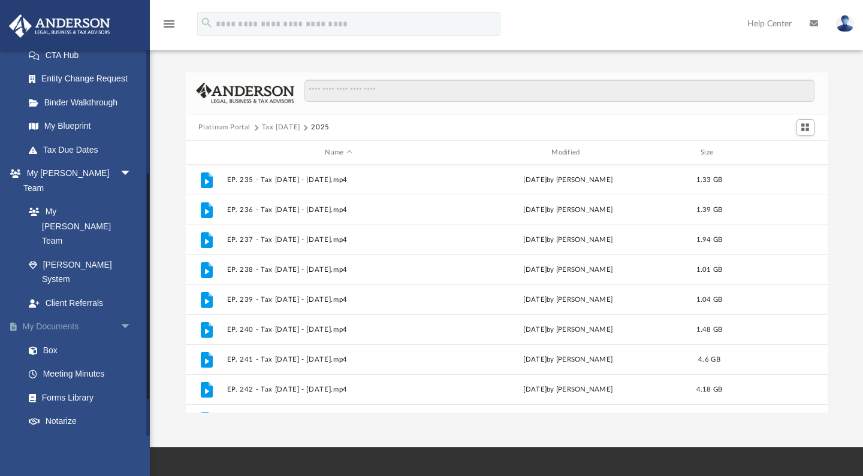
scroll to position [188, 0]
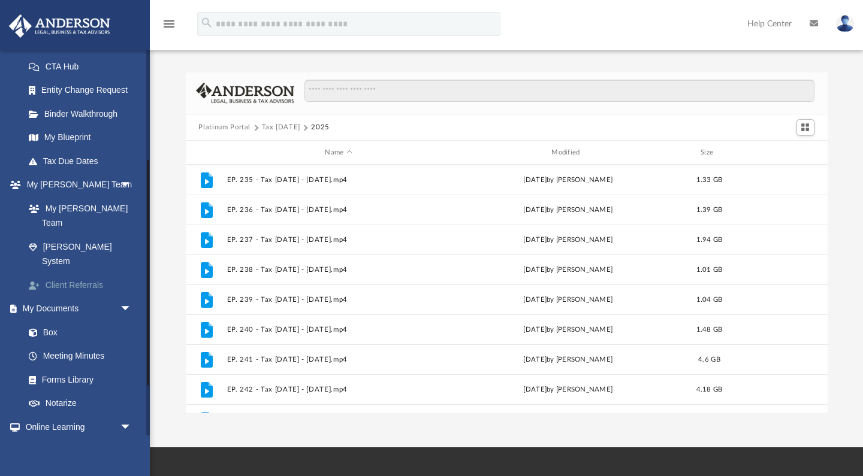
click at [74, 273] on link "Client Referrals" at bounding box center [83, 285] width 133 height 24
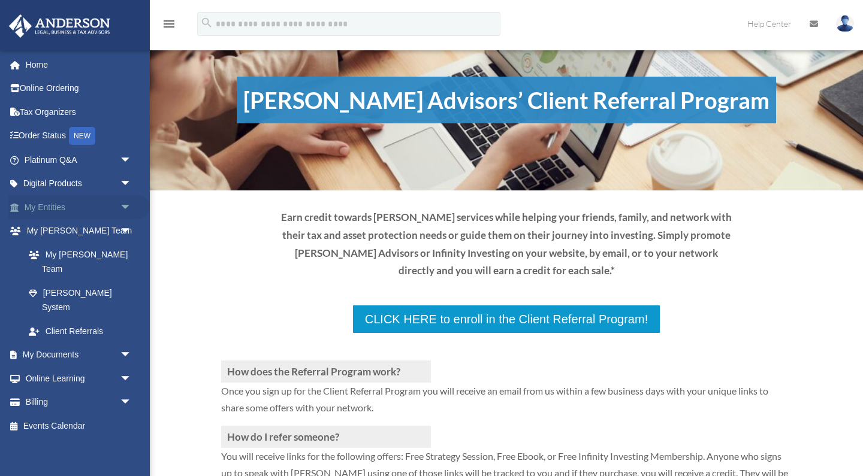
click at [77, 206] on link "My Entities arrow_drop_down" at bounding box center [78, 207] width 141 height 24
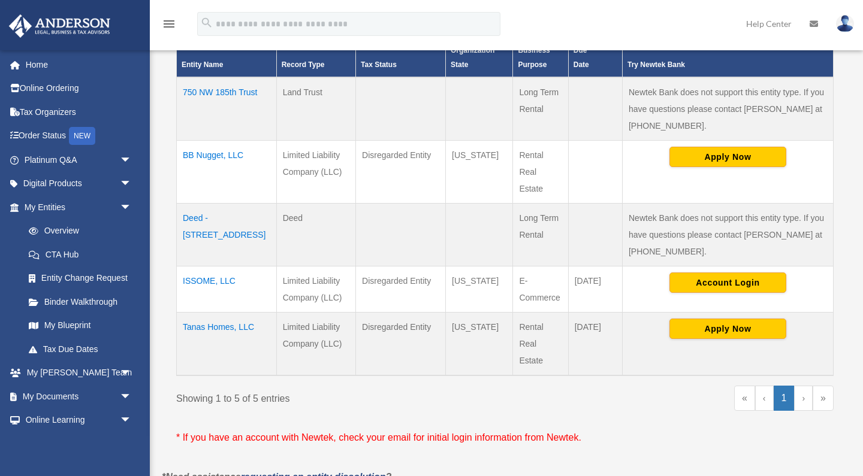
scroll to position [291, 0]
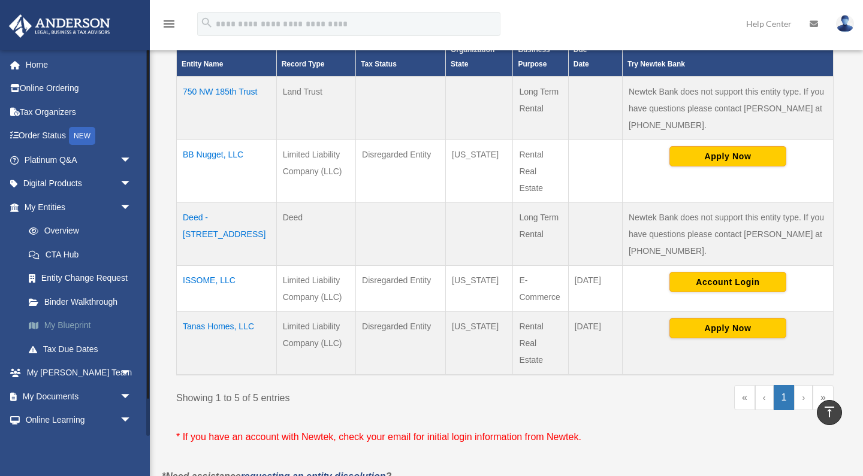
click at [80, 321] on link "My Blueprint" at bounding box center [83, 326] width 133 height 24
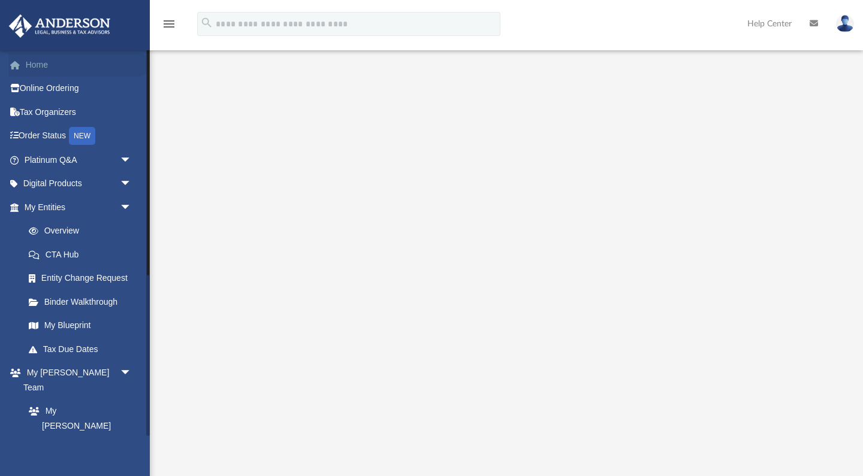
click at [44, 58] on link "Home" at bounding box center [78, 65] width 141 height 24
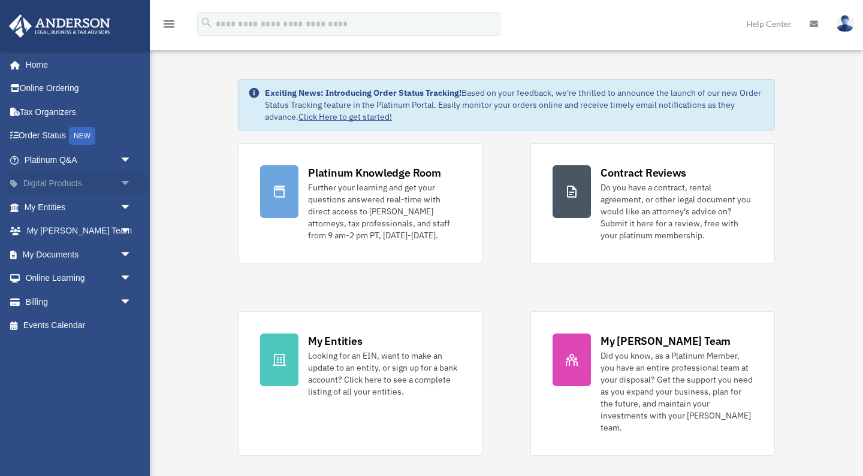
click at [67, 181] on link "Digital Products arrow_drop_down" at bounding box center [78, 184] width 141 height 24
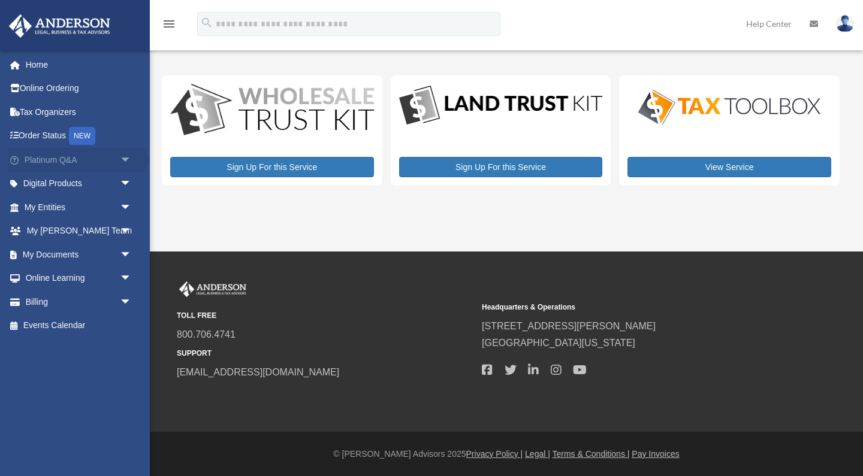
click at [62, 160] on link "Platinum Q&A arrow_drop_down" at bounding box center [78, 160] width 141 height 24
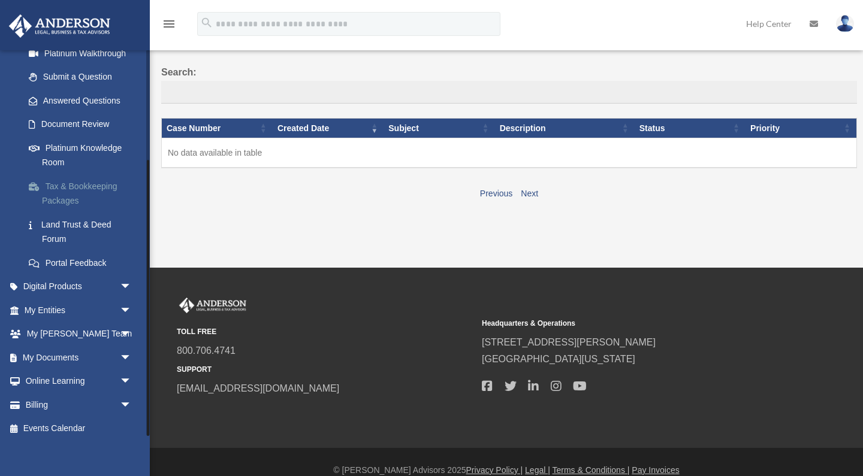
scroll to position [84, 0]
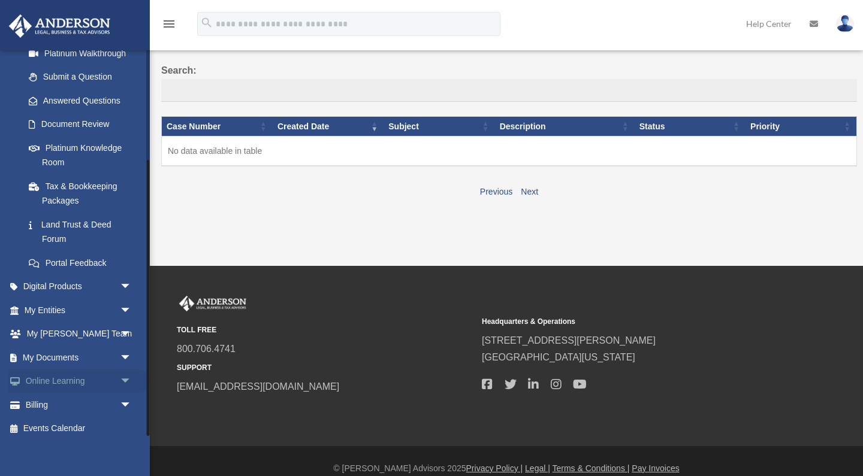
click at [46, 370] on link "Online Learning arrow_drop_down" at bounding box center [78, 382] width 141 height 24
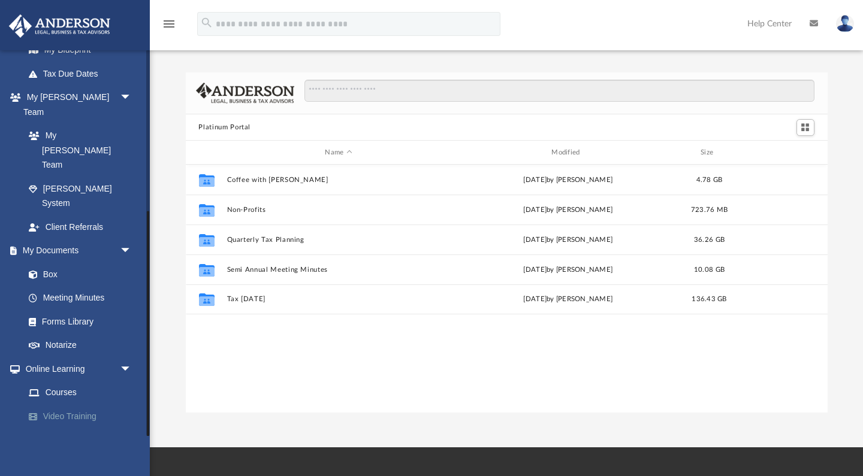
scroll to position [273, 642]
click at [63, 382] on link "Courses" at bounding box center [83, 394] width 133 height 24
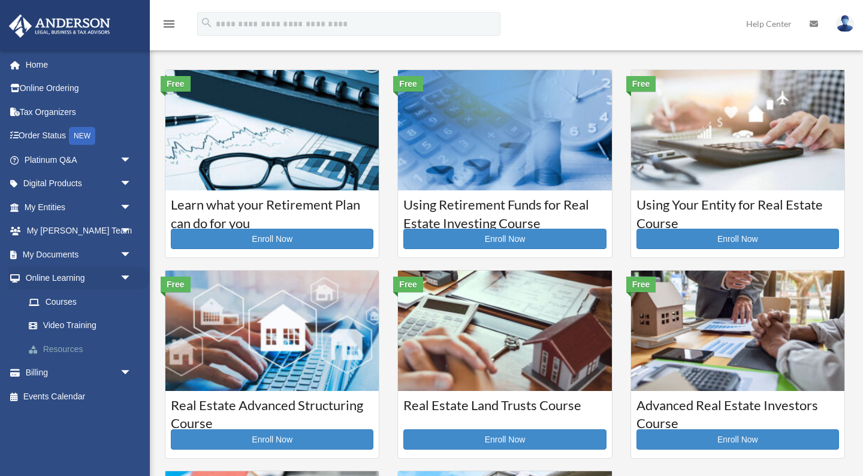
click at [58, 349] on link "Resources" at bounding box center [83, 349] width 133 height 24
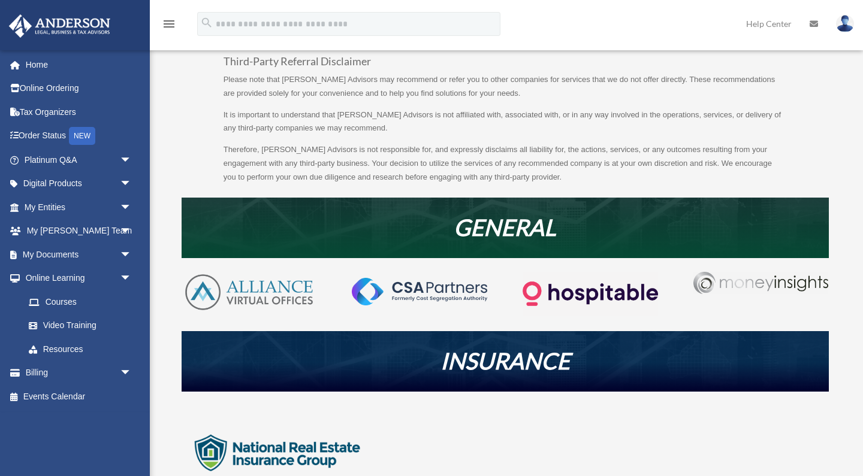
scroll to position [90, 0]
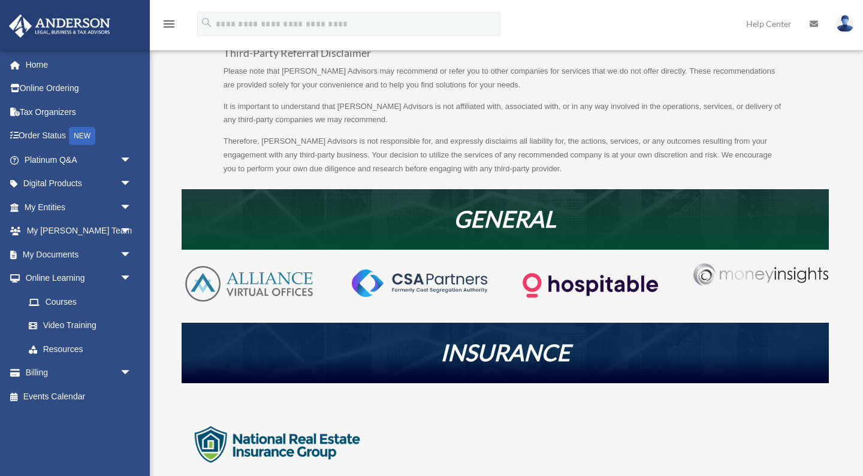
click at [198, 277] on img at bounding box center [249, 284] width 135 height 41
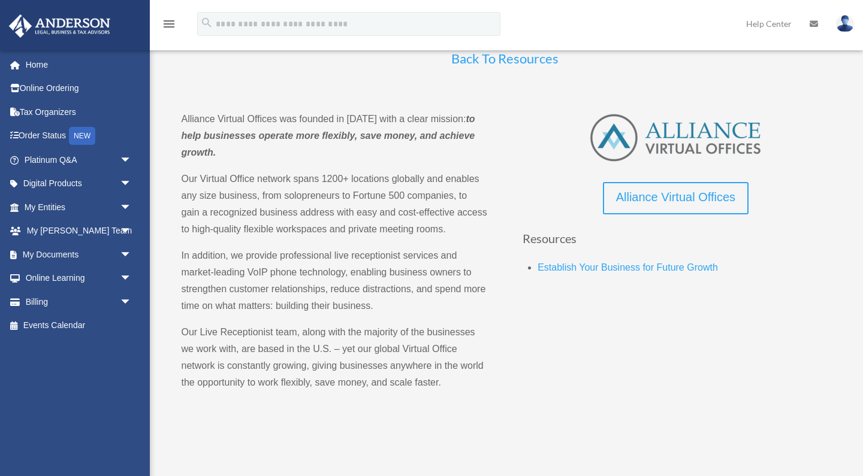
scroll to position [68, 0]
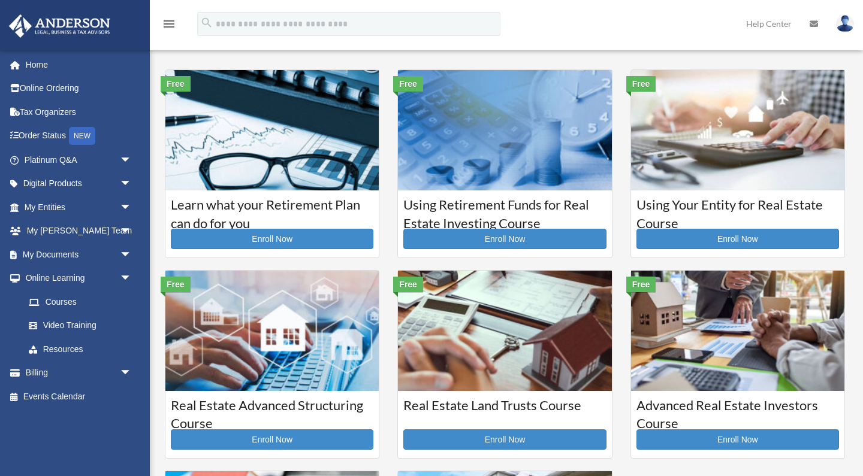
click at [484, 161] on img at bounding box center [504, 130] width 213 height 120
